Goal: Check status: Check status

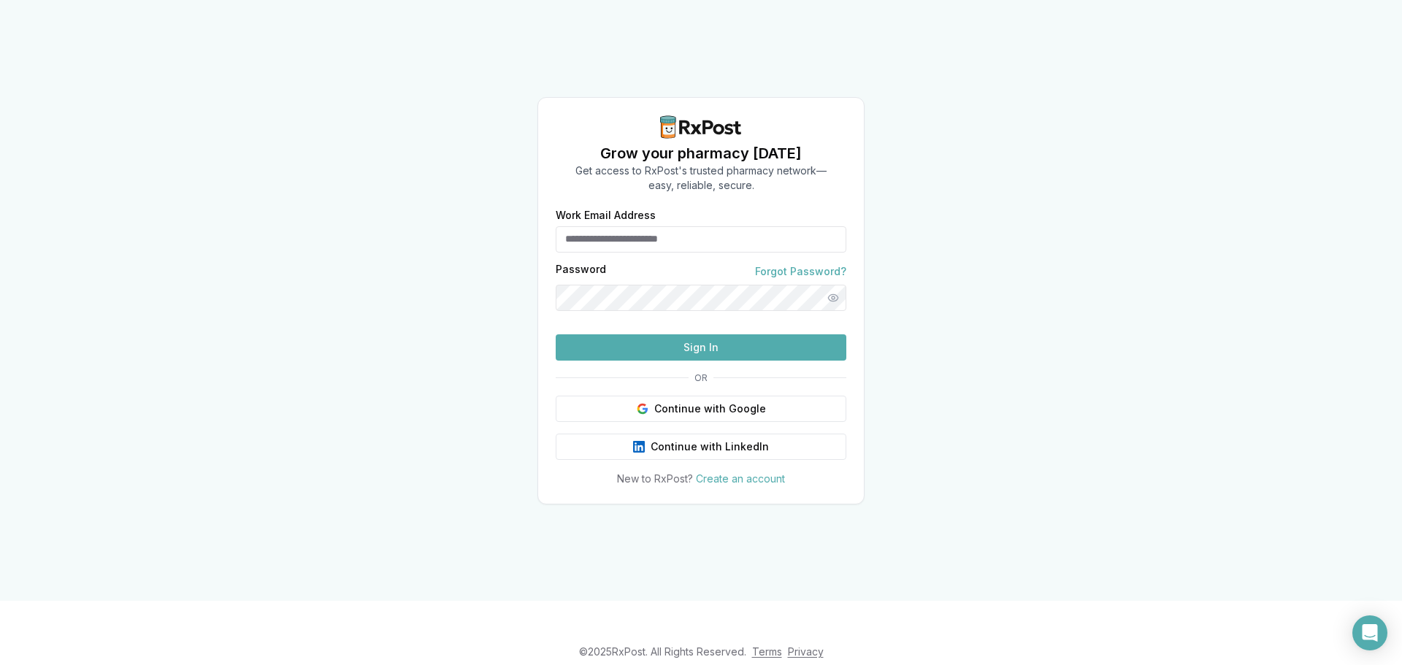
type input "**********"
click at [714, 361] on button "Sign In" at bounding box center [701, 347] width 291 height 26
click at [639, 361] on button "Sign In" at bounding box center [701, 347] width 291 height 26
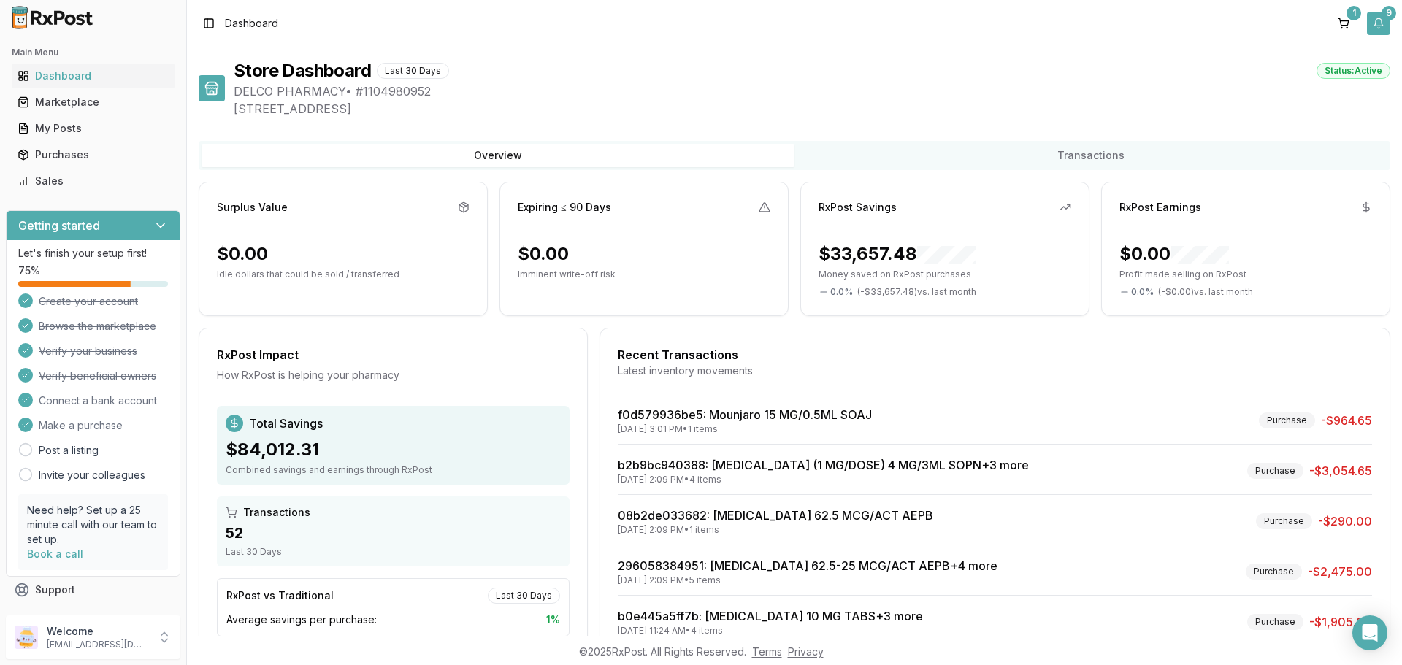
click at [1379, 24] on button "9" at bounding box center [1378, 23] width 23 height 23
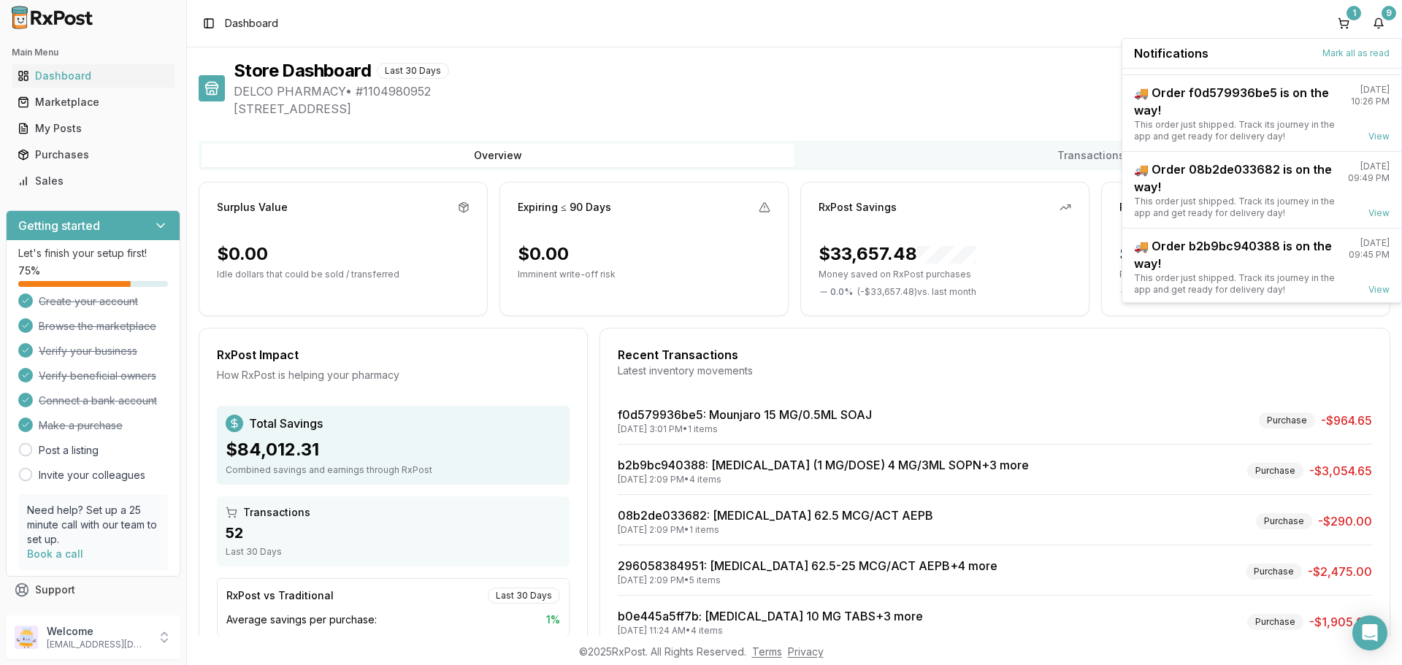
scroll to position [191, 0]
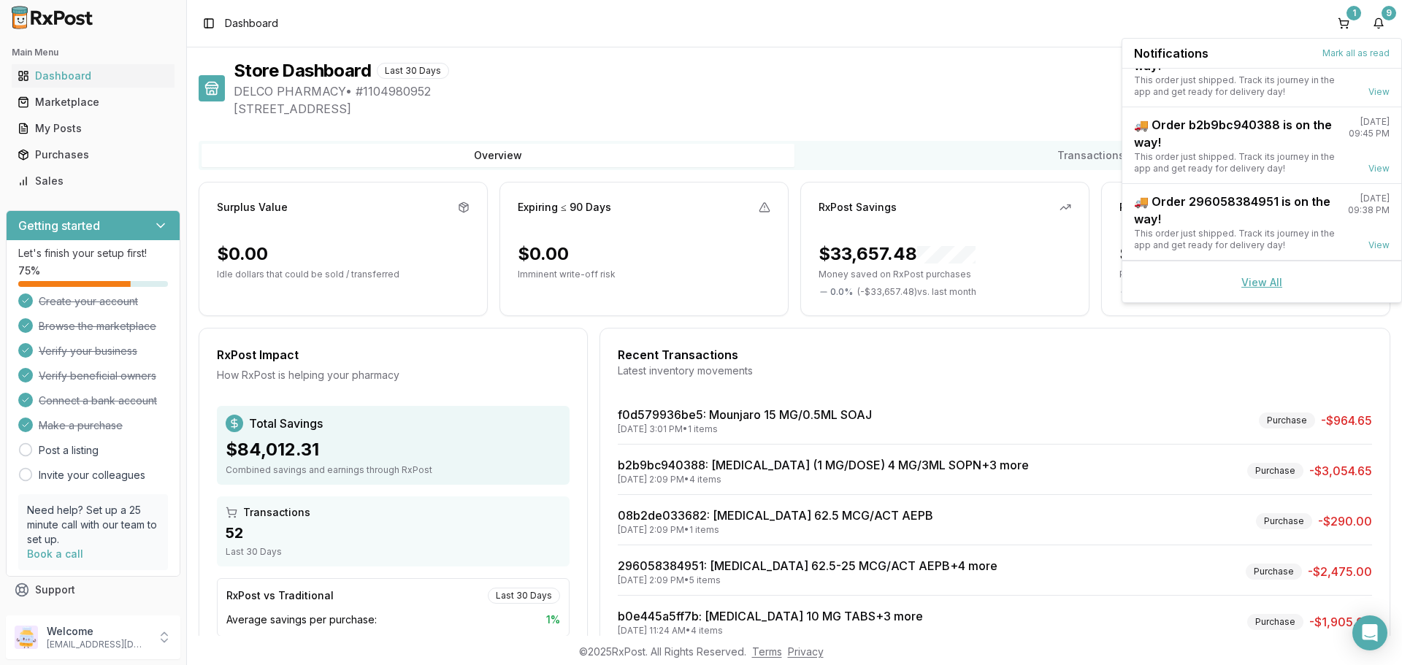
click at [1255, 280] on link "View All" at bounding box center [1262, 282] width 41 height 12
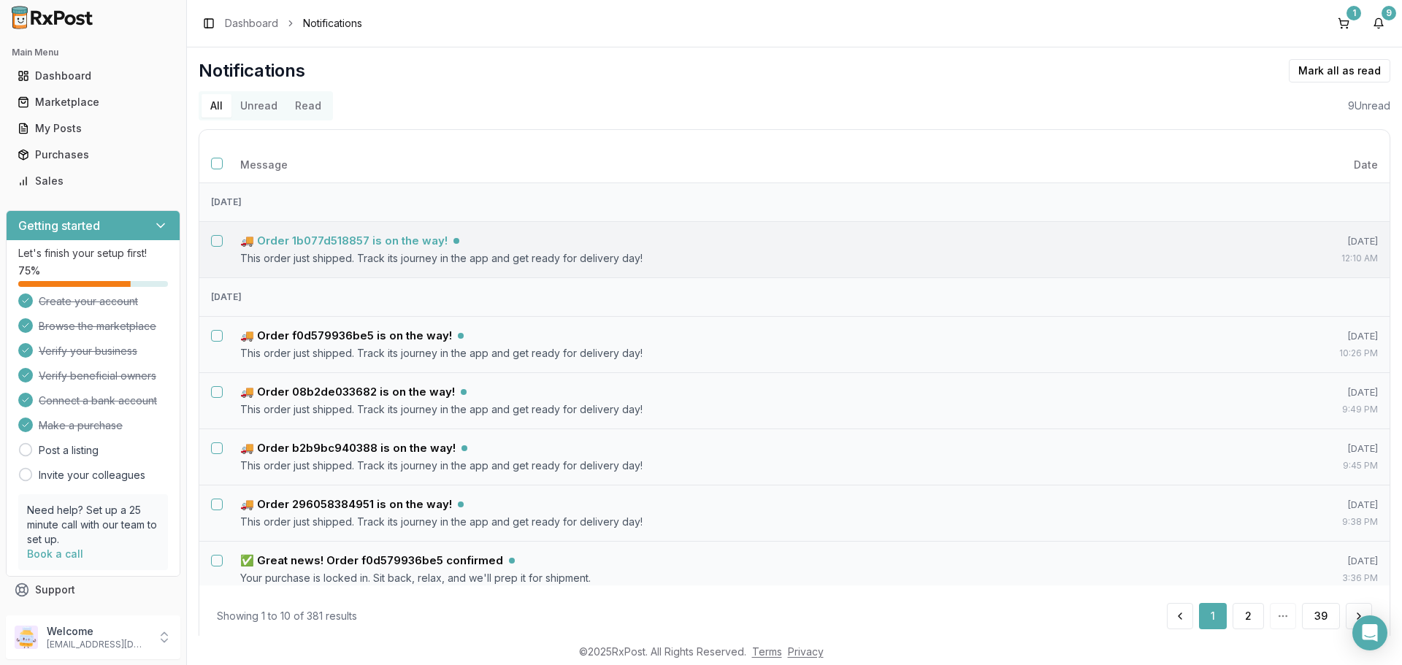
click at [399, 240] on h5 "🚚 Order 1b077d518857 is on the way!" at bounding box center [343, 241] width 207 height 15
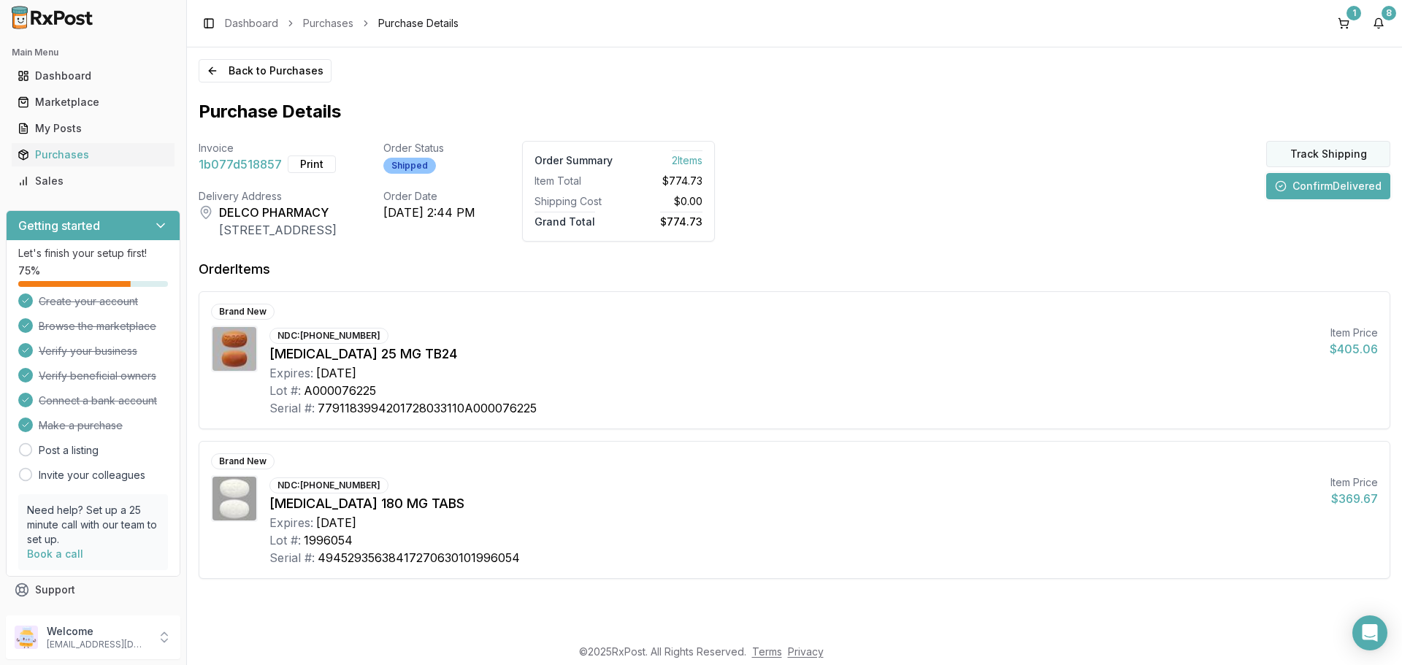
click at [1311, 150] on button "Track Shipping" at bounding box center [1328, 154] width 124 height 26
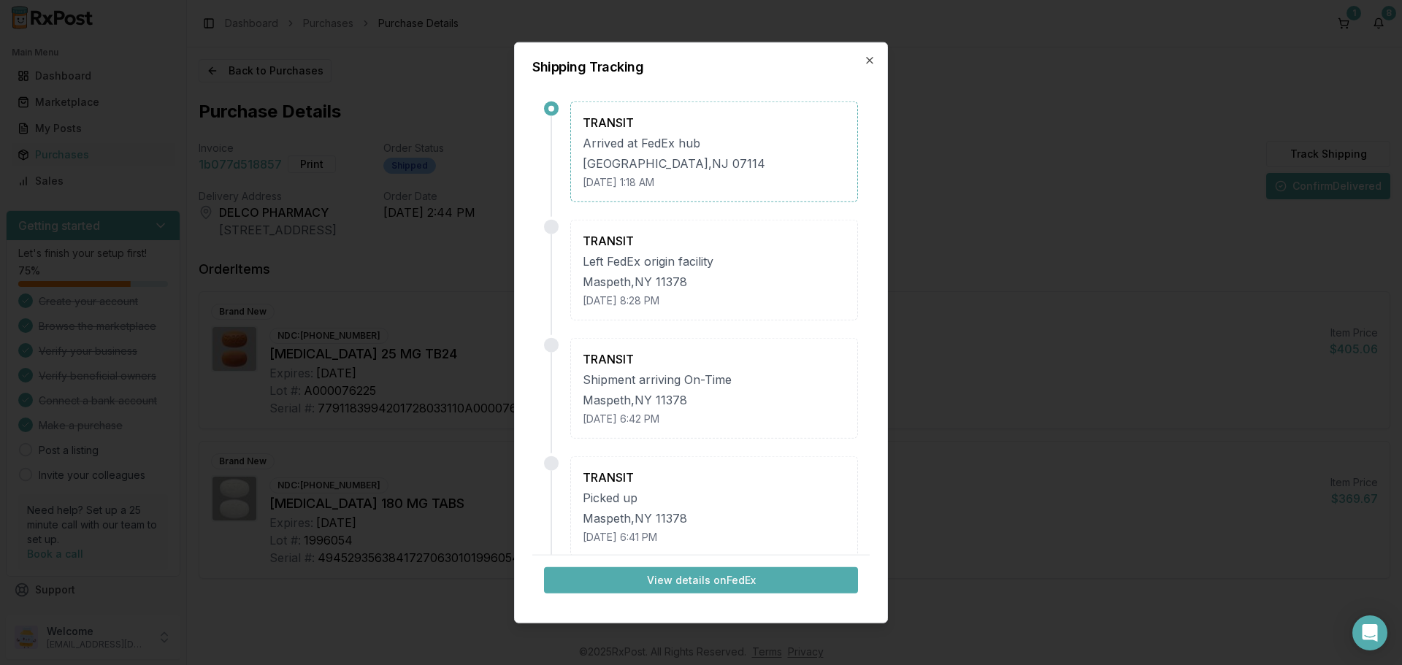
click at [696, 586] on button "View details on FedEx" at bounding box center [701, 580] width 314 height 26
click at [873, 58] on icon "button" at bounding box center [870, 60] width 6 height 6
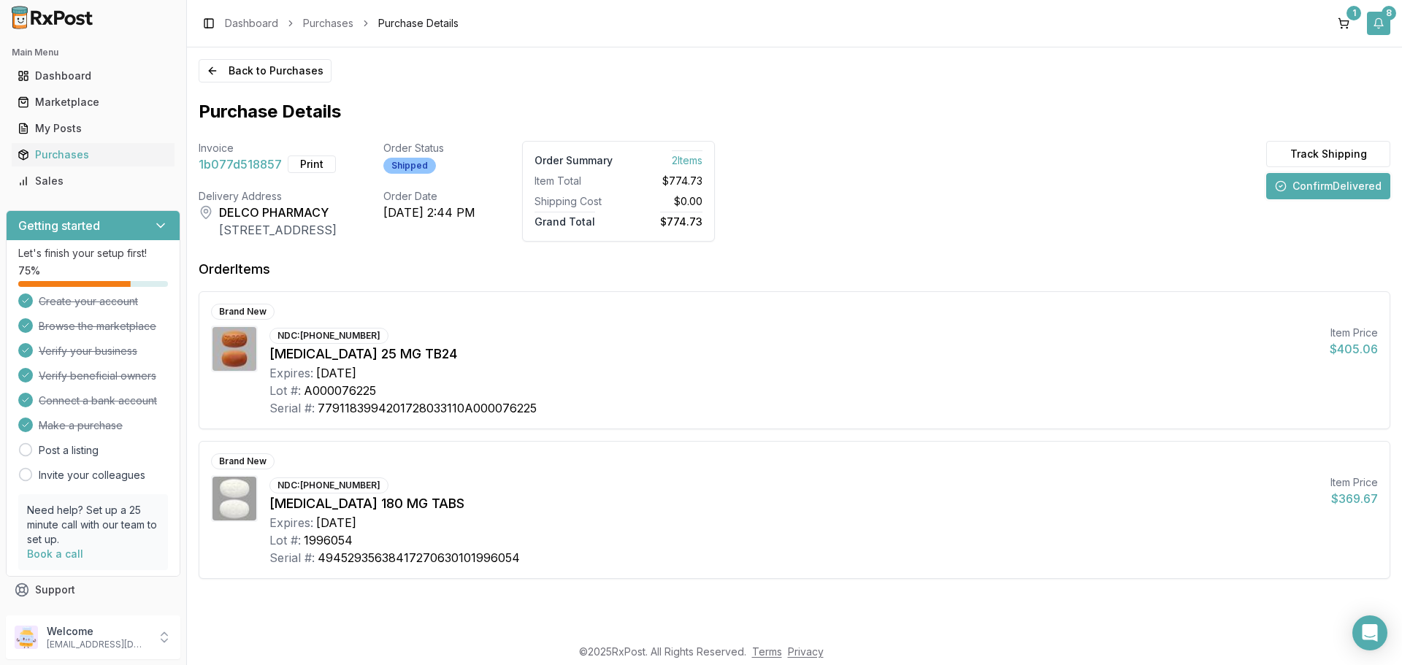
click at [1385, 26] on button "8" at bounding box center [1378, 23] width 23 height 23
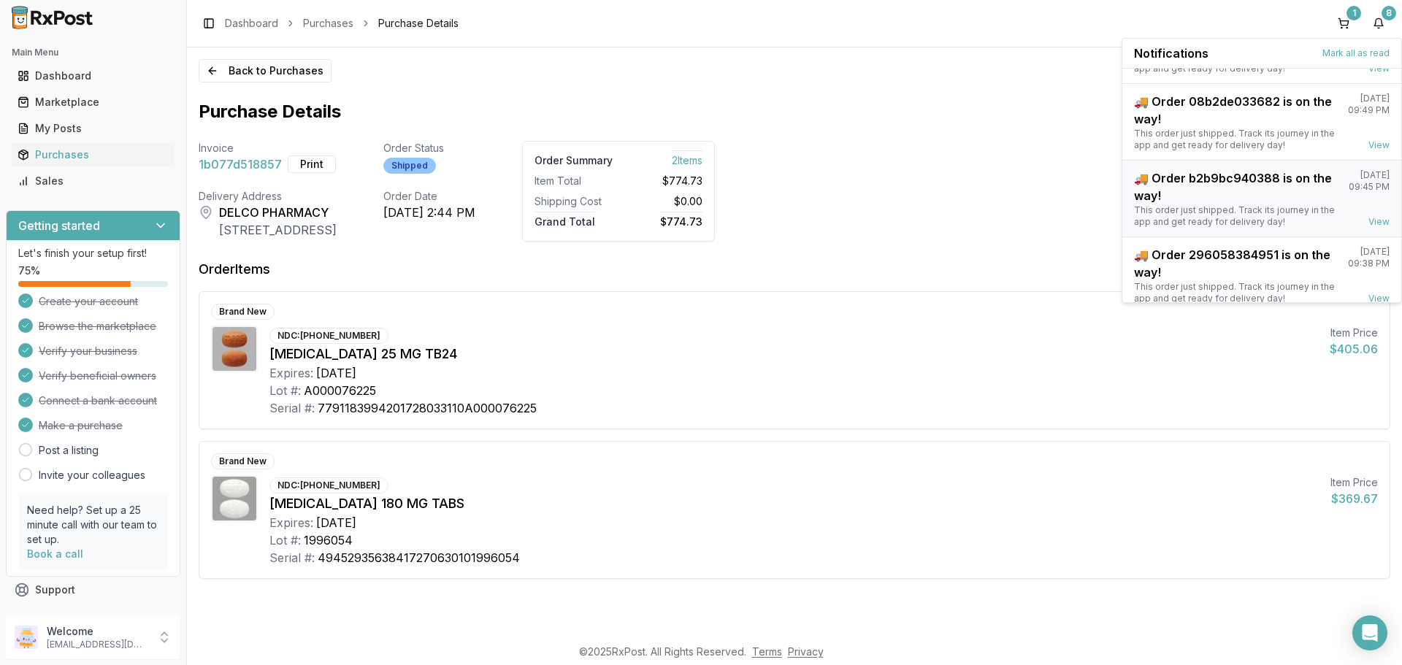
scroll to position [115, 0]
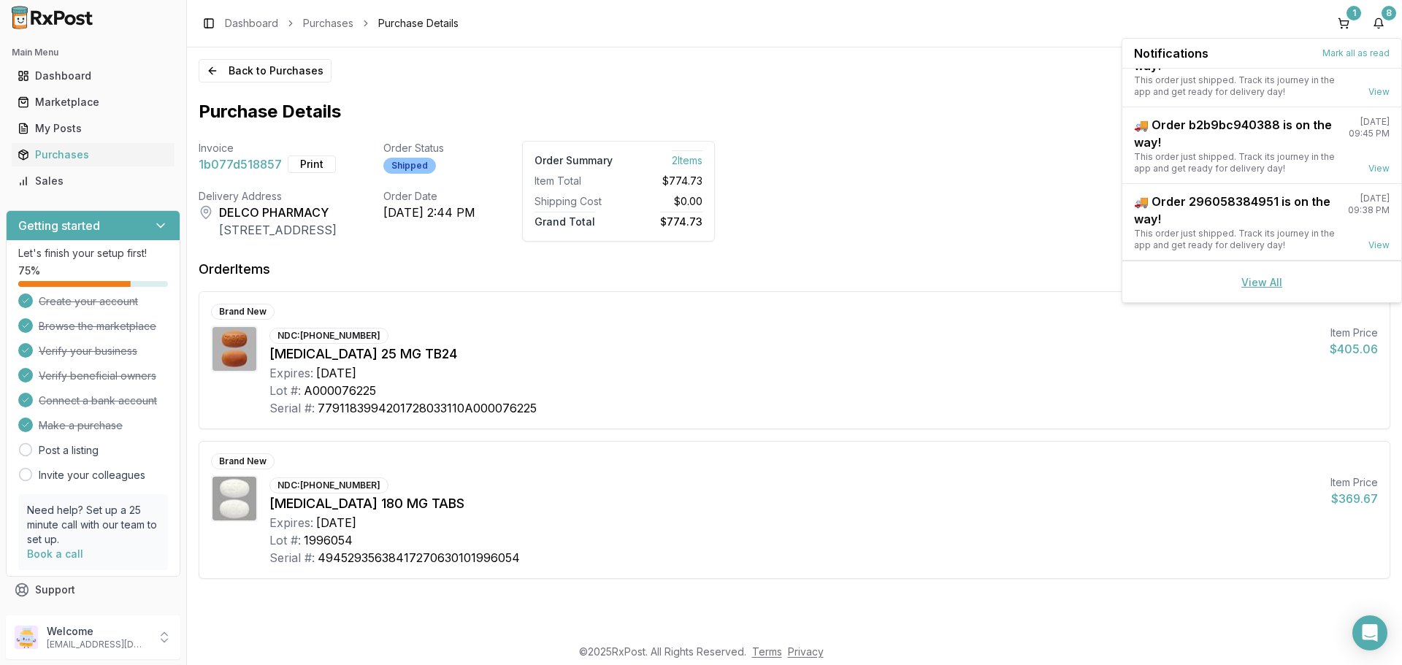
click at [1257, 286] on link "View All" at bounding box center [1262, 282] width 41 height 12
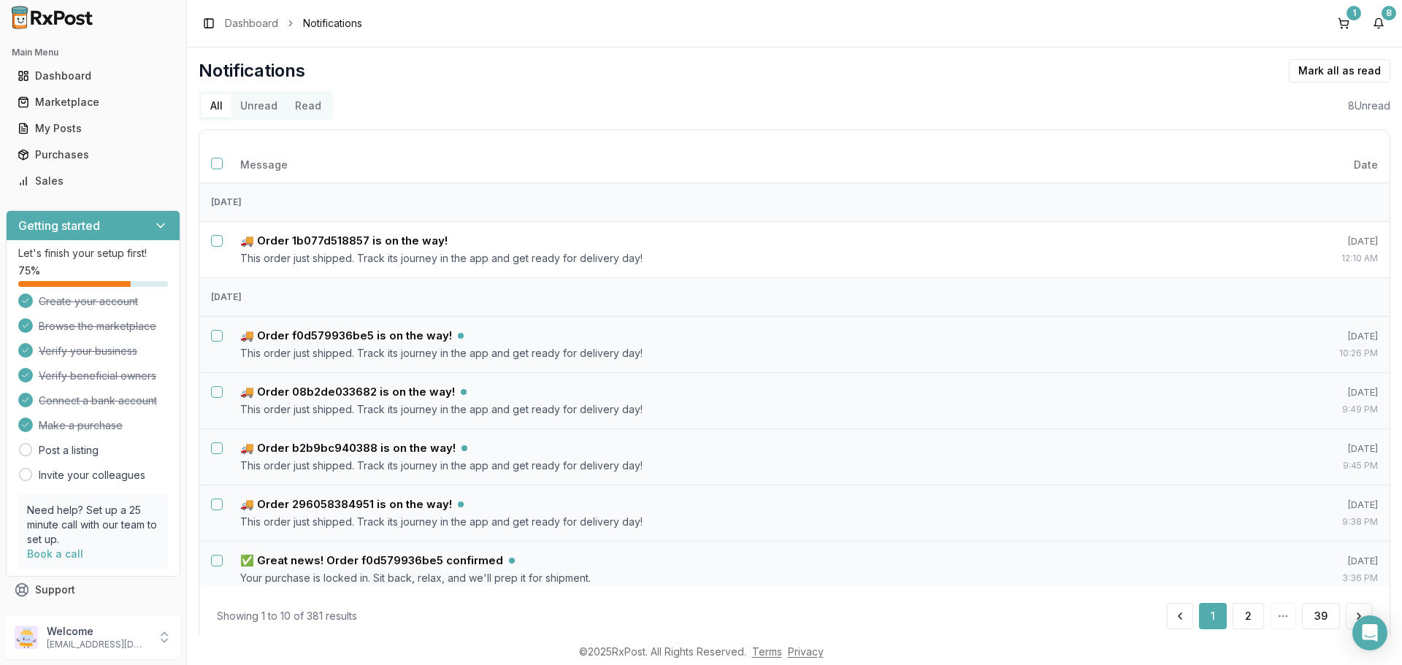
click at [247, 107] on button "Unread" at bounding box center [259, 105] width 55 height 23
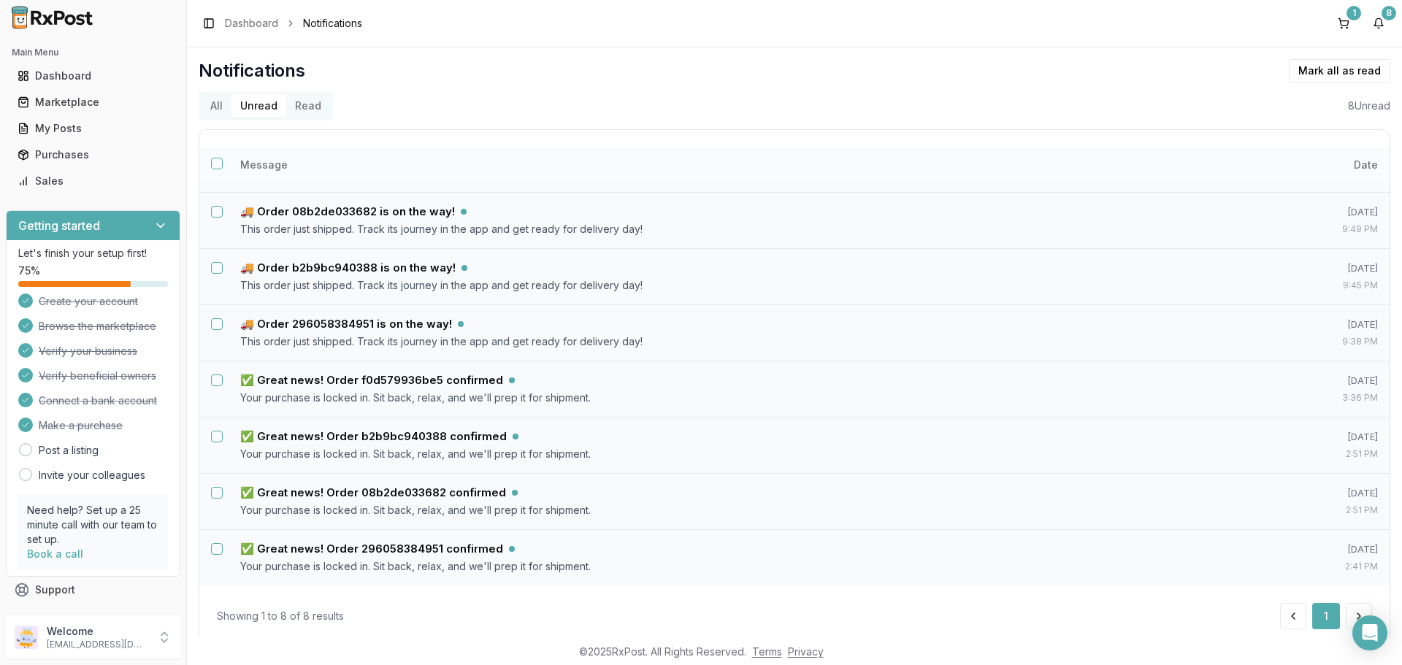
click at [218, 161] on button "Select all notifications" at bounding box center [217, 164] width 12 height 12
click at [1276, 75] on button "Mark as read" at bounding box center [1274, 70] width 86 height 23
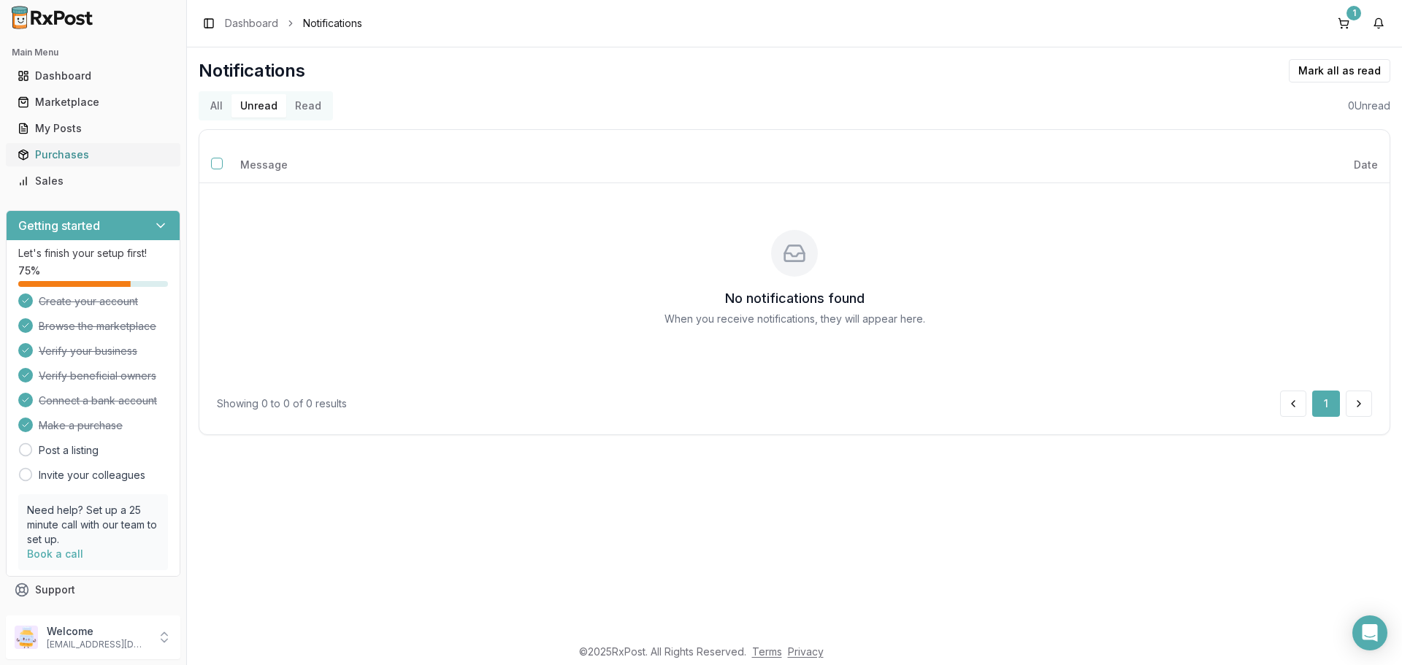
click at [60, 159] on div "Purchases" at bounding box center [93, 155] width 151 height 15
